Goal: Information Seeking & Learning: Learn about a topic

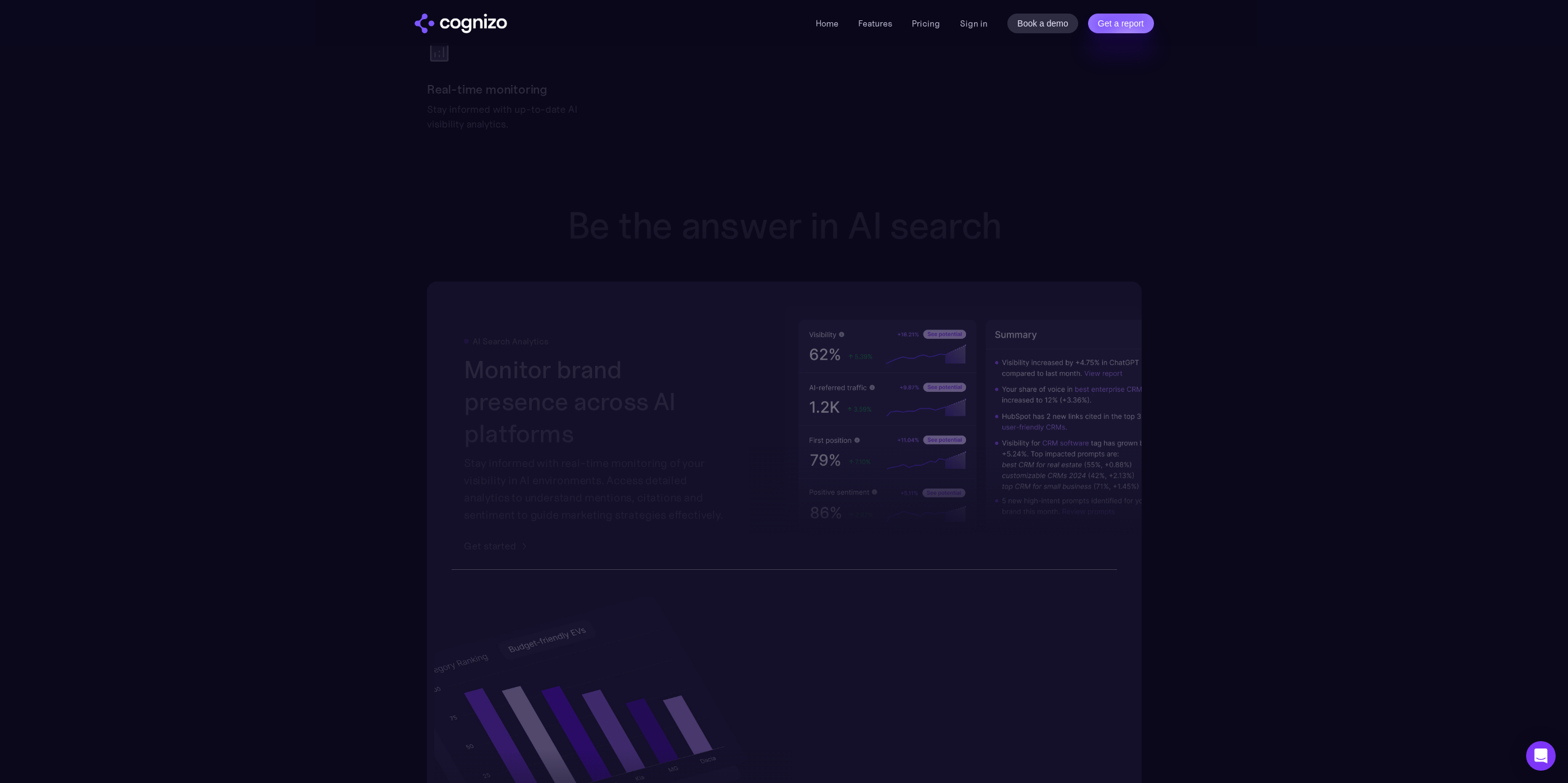
scroll to position [4644, 0]
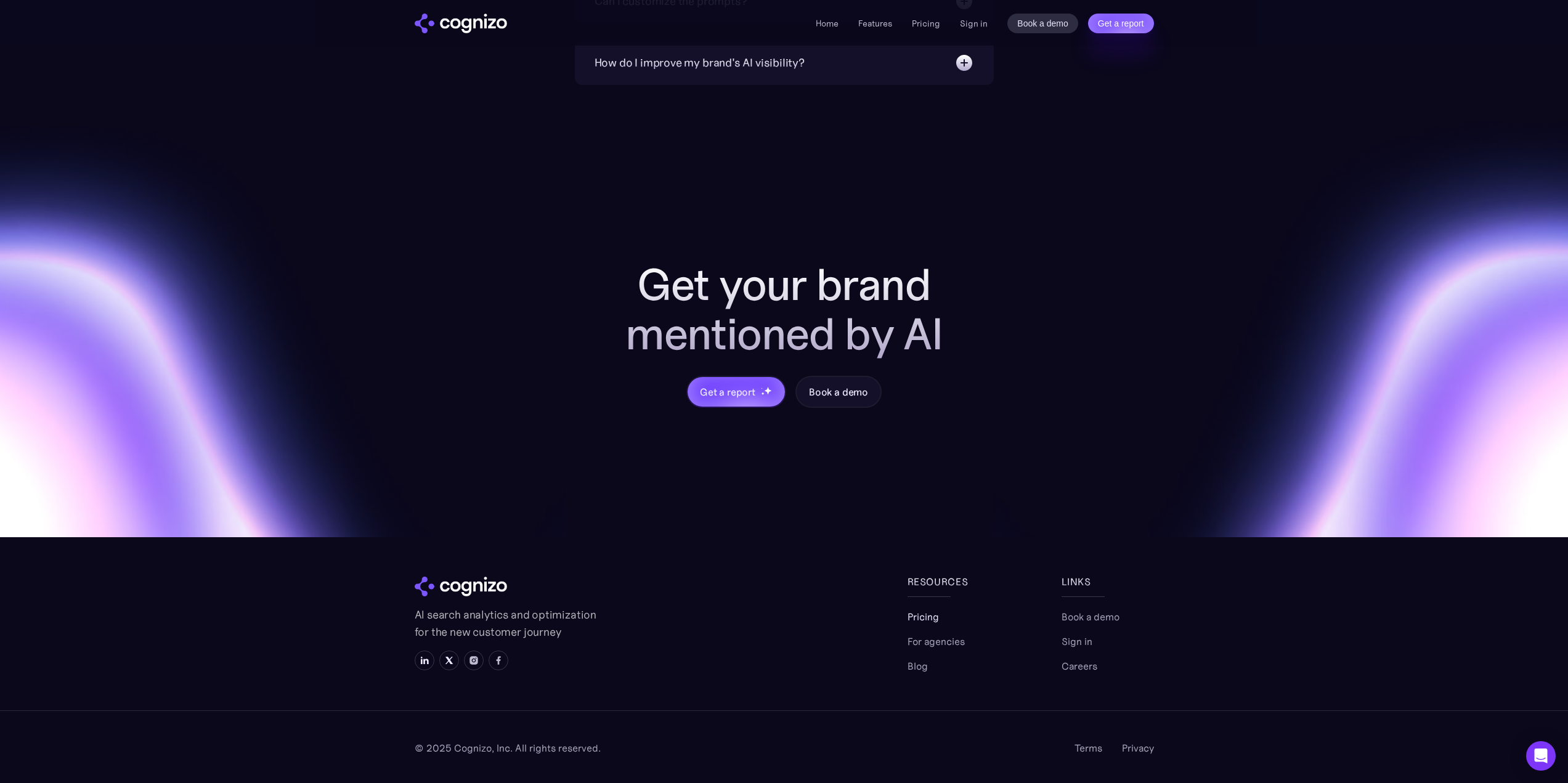
click at [932, 620] on link "Pricing" at bounding box center [924, 616] width 32 height 15
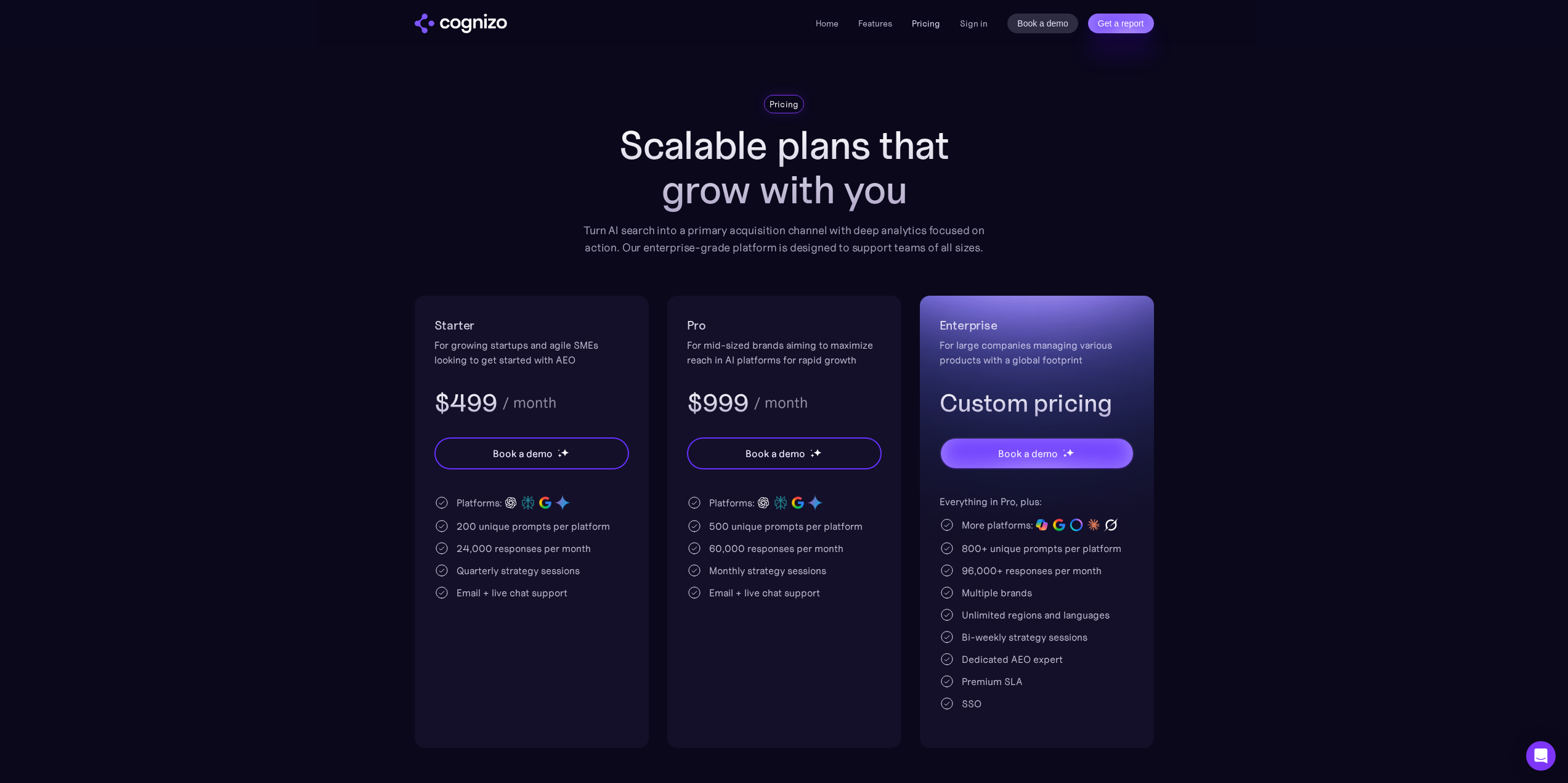
click at [926, 27] on link "Pricing" at bounding box center [926, 24] width 28 height 11
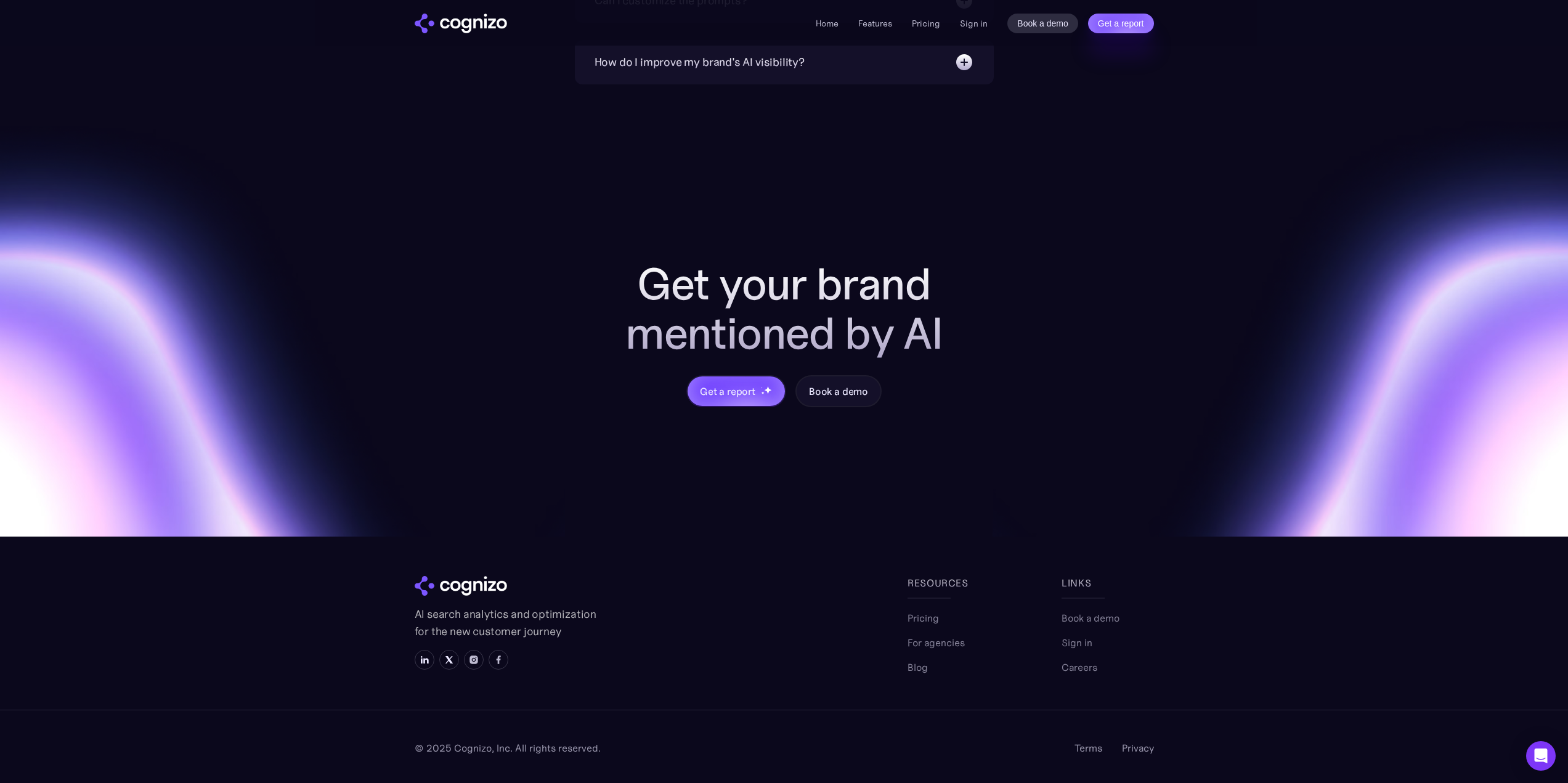
scroll to position [4644, 0]
click at [1153, 656] on div "Book a demo Sign in Careers" at bounding box center [1108, 641] width 92 height 64
click at [427, 661] on img at bounding box center [424, 660] width 9 height 9
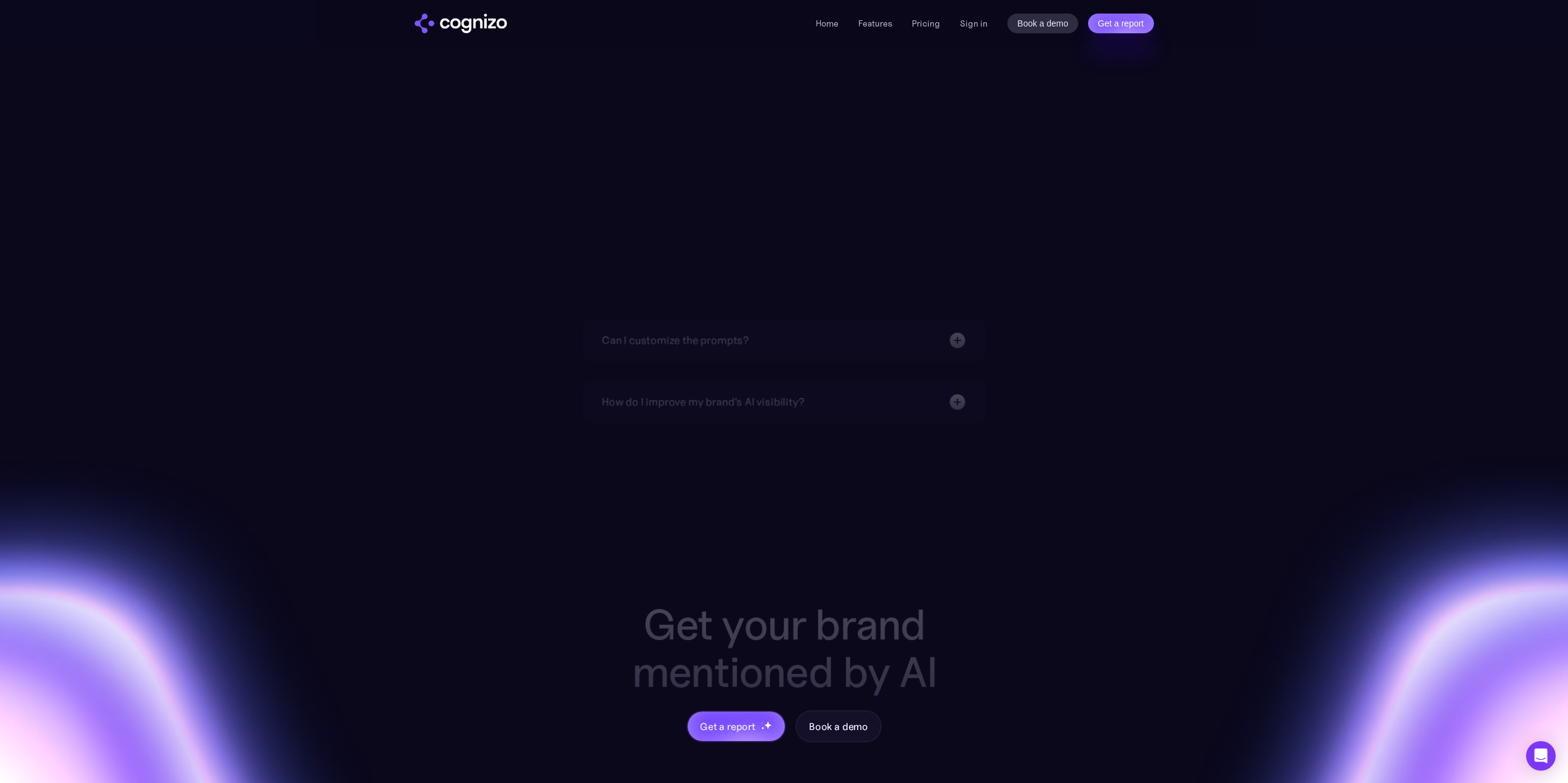
scroll to position [4308, 0]
